Goal: Task Accomplishment & Management: Use online tool/utility

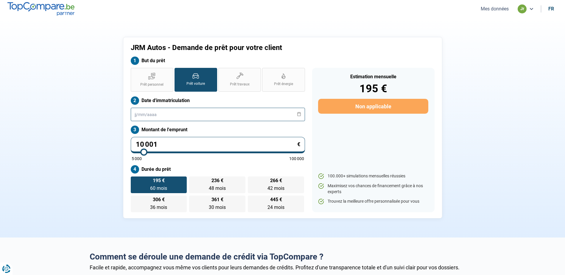
click at [205, 110] on input "text" at bounding box center [218, 114] width 174 height 13
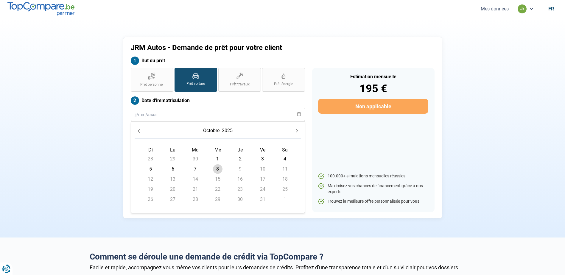
click at [140, 131] on icon "Previous Month" at bounding box center [139, 131] width 4 height 4
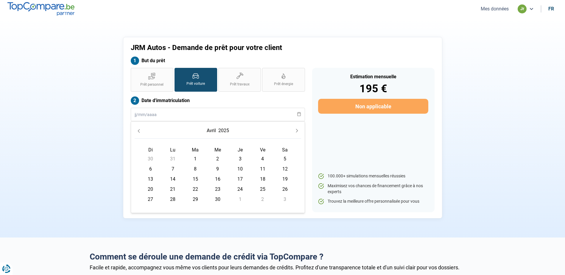
click at [140, 131] on icon "Previous Month" at bounding box center [139, 131] width 4 height 4
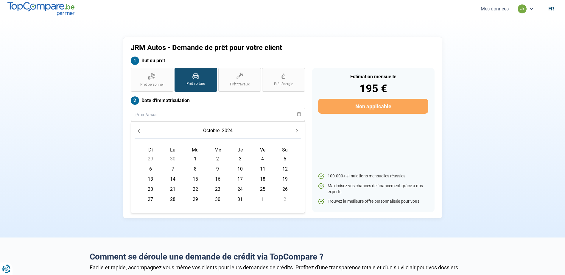
click at [140, 131] on icon "Previous Month" at bounding box center [139, 131] width 4 height 4
click at [227, 131] on button "2024" at bounding box center [225, 130] width 13 height 11
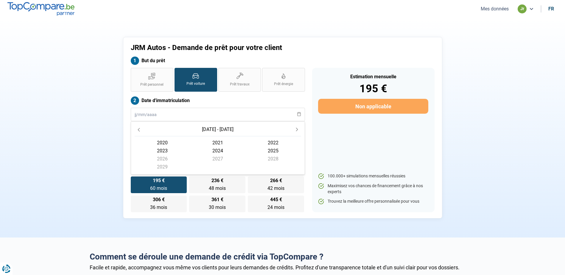
click at [272, 157] on span "2028" at bounding box center [273, 159] width 55 height 8
click at [138, 134] on button "Previous Year" at bounding box center [139, 131] width 8 height 8
click at [137, 131] on icon "Previous Year" at bounding box center [139, 131] width 4 height 4
click at [137, 130] on icon "Previous Year" at bounding box center [139, 131] width 4 height 4
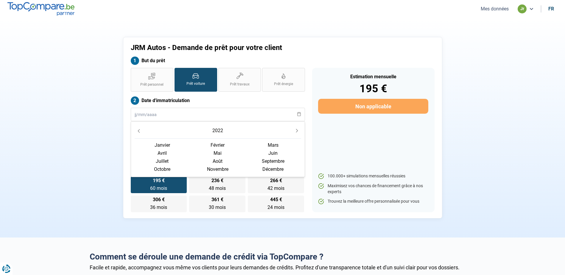
click at [137, 130] on icon "Previous Year" at bounding box center [139, 131] width 4 height 4
click at [295, 129] on icon "Next Year" at bounding box center [297, 131] width 4 height 4
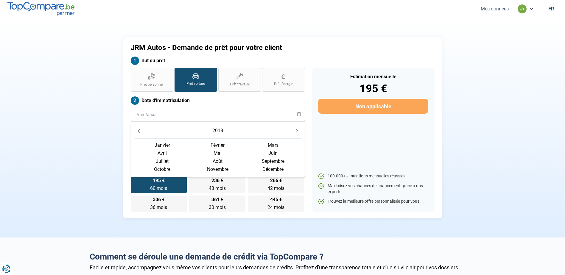
click at [222, 141] on span "février" at bounding box center [217, 145] width 55 height 8
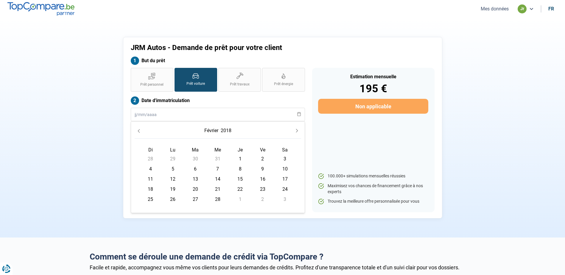
click at [219, 181] on span "14" at bounding box center [218, 180] width 10 height 10
type input "[DATE]"
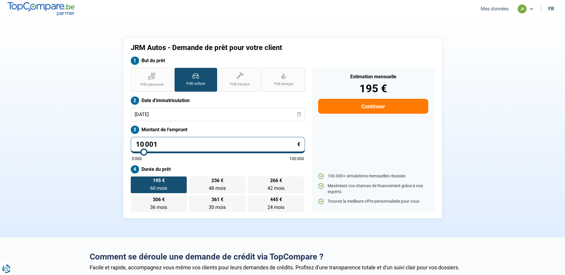
drag, startPoint x: 199, startPoint y: 148, endPoint x: 126, endPoint y: 137, distance: 74.1
click at [126, 137] on div "JRM Autos - Demande de prêt pour votre client But du prêt Prêt personnel Prêt v…" at bounding box center [283, 128] width 320 height 182
type input "0"
type input "5000"
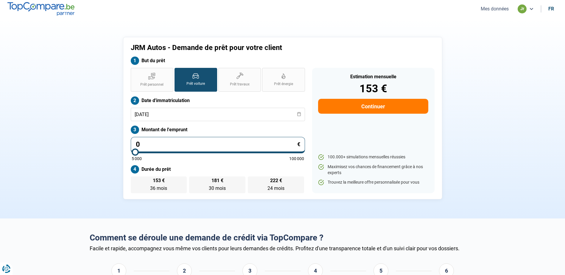
type input "5 000"
type input "5000"
radio input "true"
type input "500"
type input "5000"
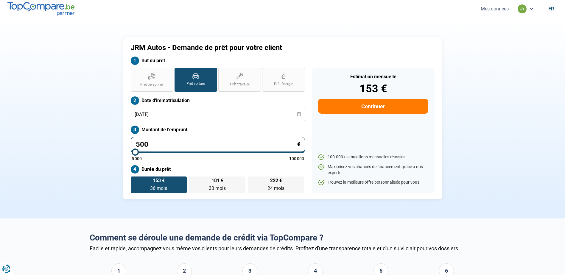
type input "50"
type input "5000"
type input "5"
type input "5000"
type input "0"
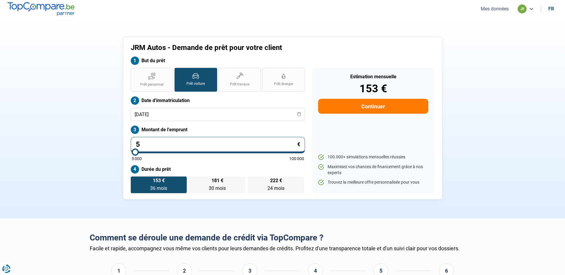
type input "5000"
type input "5 000"
type input "5000"
type input "500"
type input "5000"
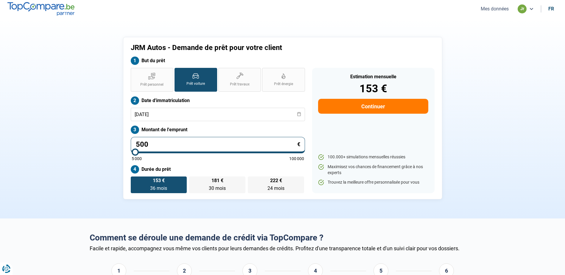
type input "50"
type input "5000"
type input "5"
type input "5000"
type input "0"
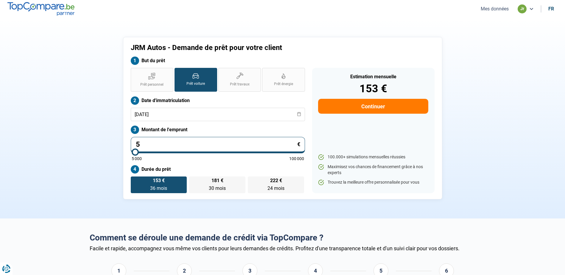
type input "5000"
type input "2"
type input "5000"
type input "21"
type input "5000"
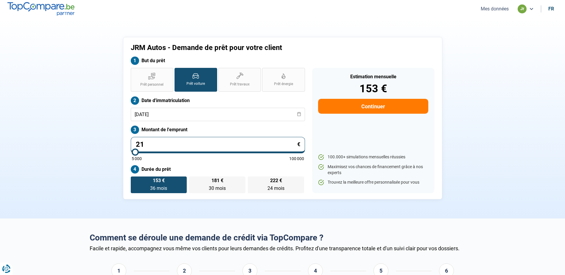
type input "217"
type input "5000"
type input "2 179"
type input "5000"
type input "21 790"
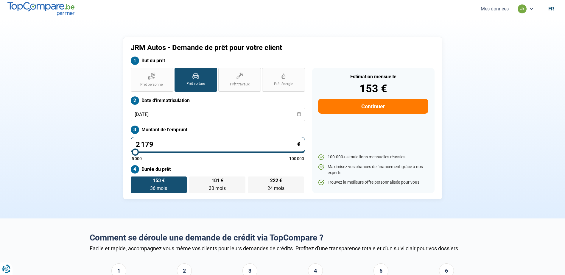
type input "21750"
type input "21 790"
type input "21750"
radio input "false"
click at [71, 134] on section "JRM Autos - Demande de prêt pour votre client But du prêt Prêt personnel Prêt v…" at bounding box center [282, 118] width 565 height 201
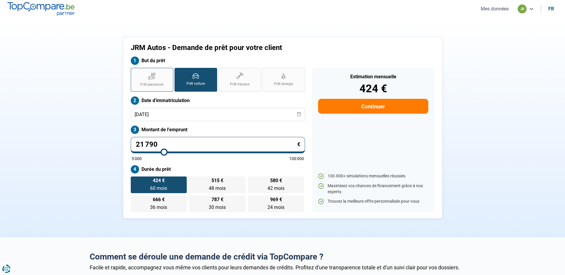
click at [159, 86] on span "Prêt personnel" at bounding box center [151, 84] width 23 height 5
click at [135, 72] on input "Prêt personnel" at bounding box center [133, 70] width 4 height 4
radio input "true"
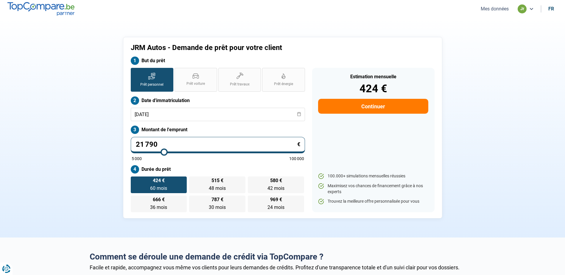
radio input "false"
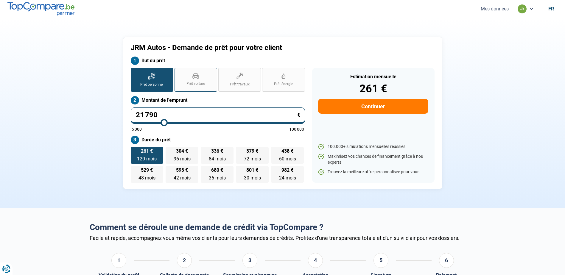
click at [196, 83] on span "Prêt voiture" at bounding box center [196, 83] width 18 height 5
click at [179, 72] on input "Prêt voiture" at bounding box center [177, 70] width 4 height 4
radio input "true"
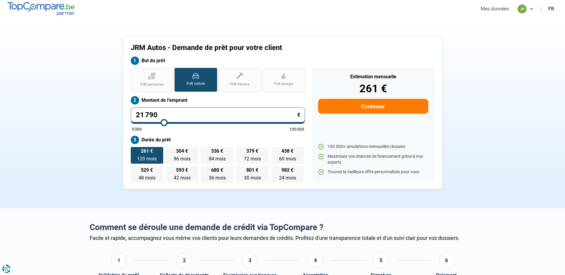
radio input "true"
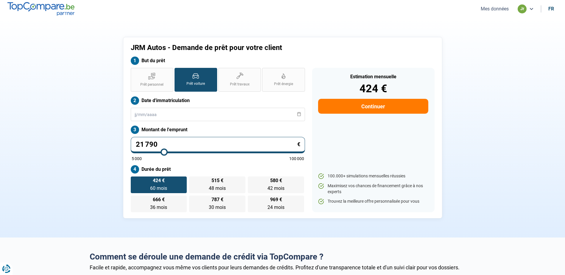
click at [45, 5] on img at bounding box center [40, 8] width 67 height 13
click at [493, 8] on button "Mes données" at bounding box center [495, 9] width 32 height 6
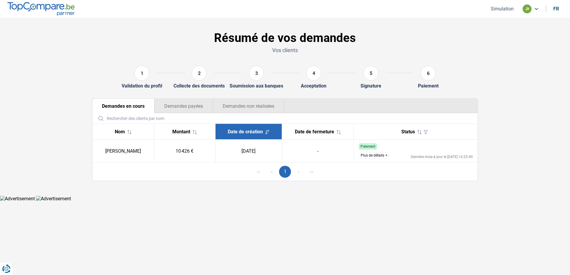
click at [367, 154] on button "Plus de détails" at bounding box center [374, 155] width 31 height 7
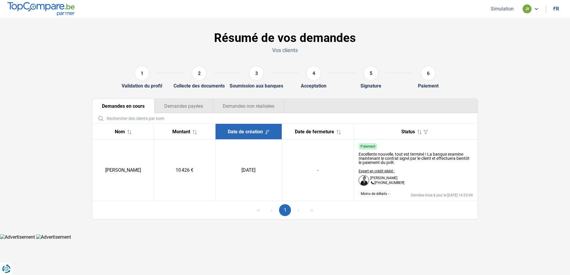
click at [380, 192] on button "Moins de détails" at bounding box center [375, 194] width 32 height 7
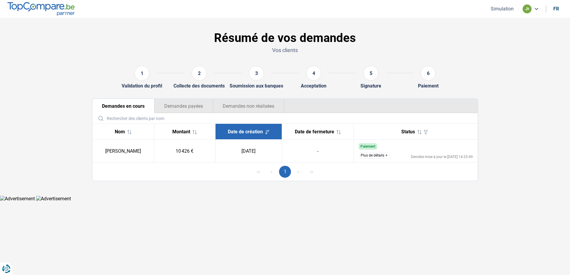
drag, startPoint x: 251, startPoint y: 167, endPoint x: 318, endPoint y: 175, distance: 67.8
click at [318, 175] on div "1" at bounding box center [284, 172] width 385 height 18
click at [494, 12] on button "Simulation" at bounding box center [502, 9] width 27 height 6
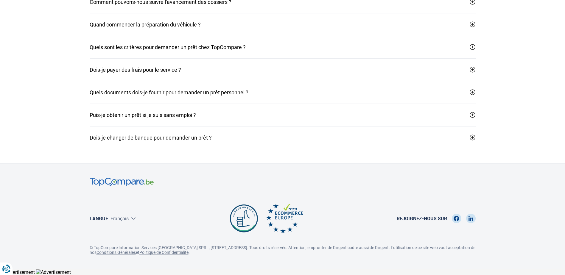
scroll to position [787, 0]
click at [137, 182] on img at bounding box center [122, 182] width 64 height 9
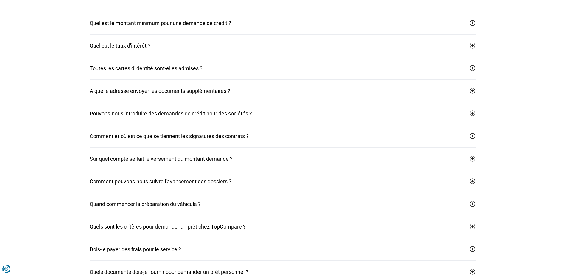
scroll to position [549, 0]
